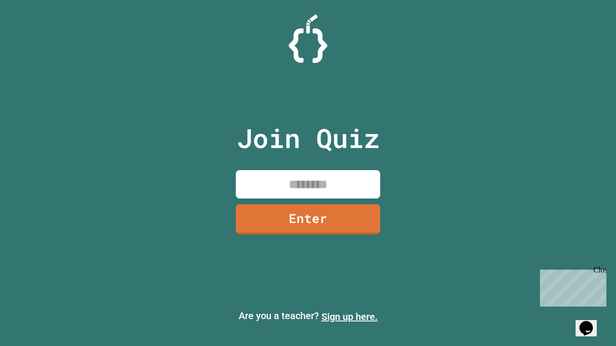
click at [349, 317] on link "Sign up here." at bounding box center [349, 317] width 56 height 12
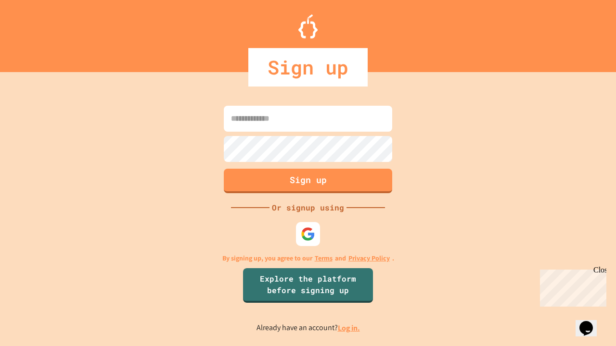
click at [349, 328] on link "Log in." at bounding box center [349, 328] width 22 height 10
